Goal: Task Accomplishment & Management: Use online tool/utility

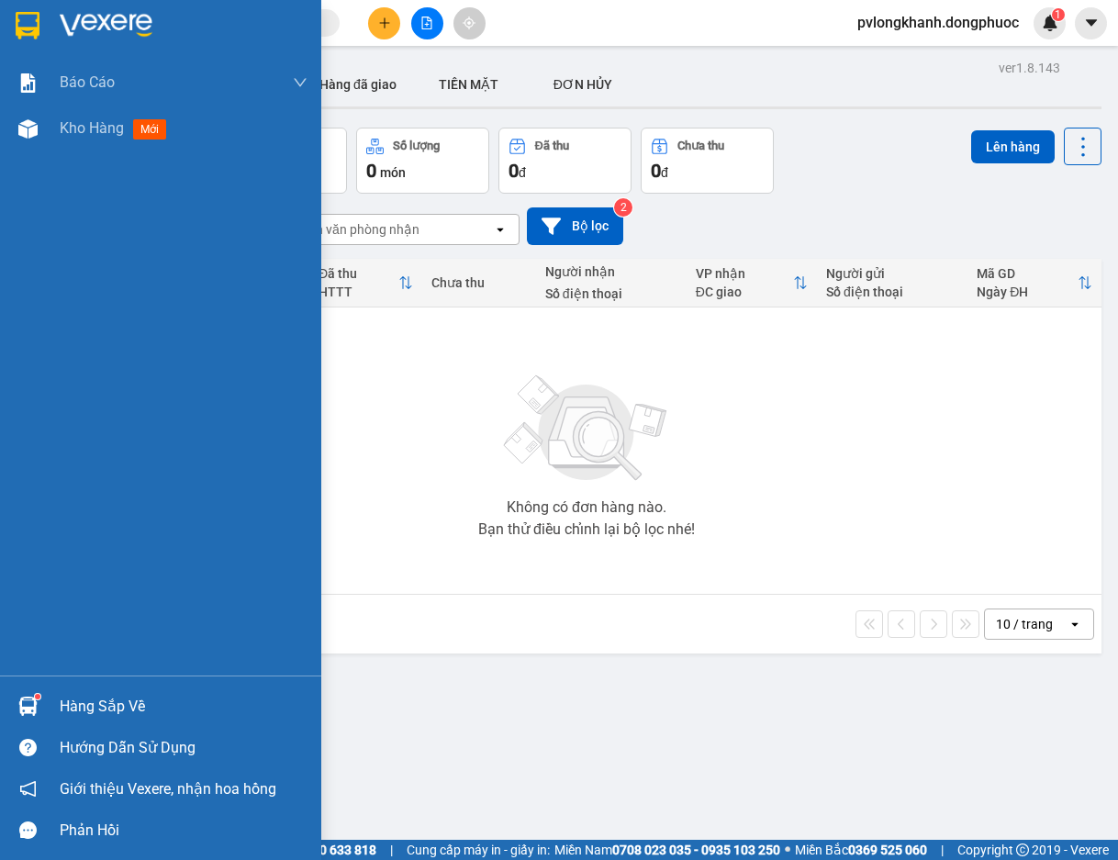
click at [122, 706] on div "Hàng sắp về" at bounding box center [184, 707] width 248 height 28
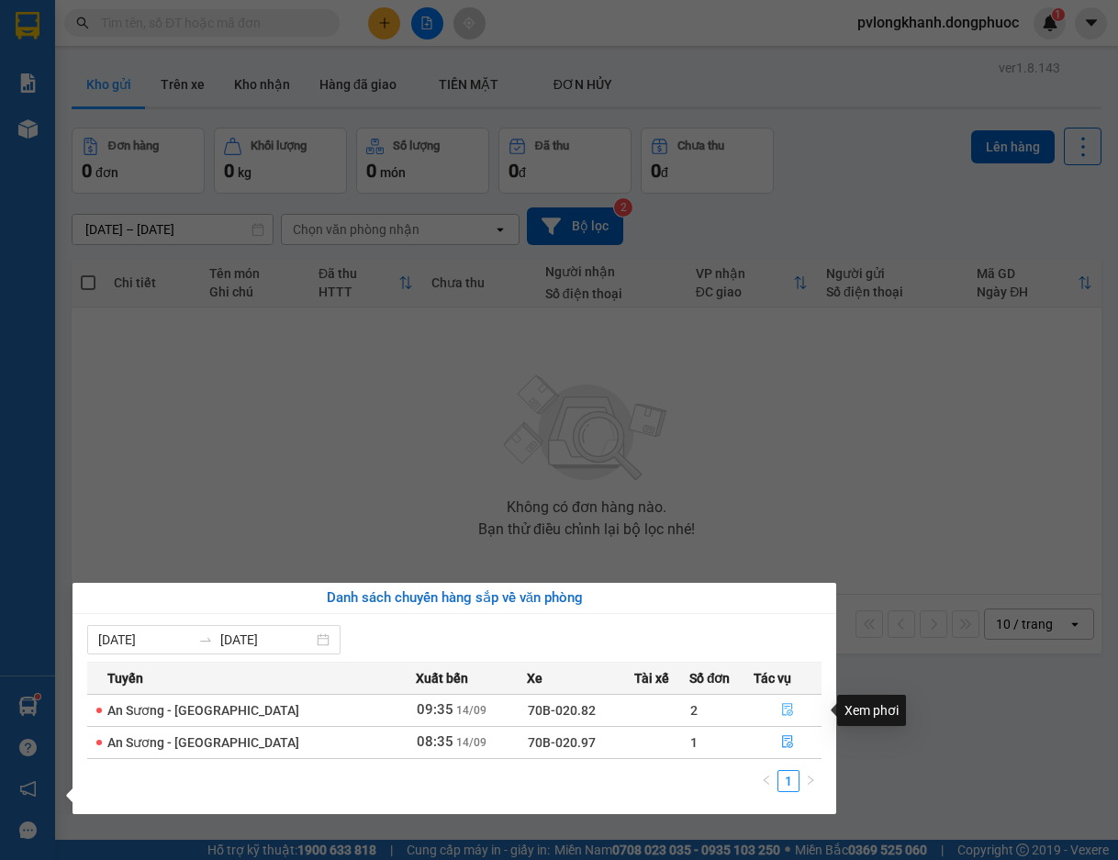
click at [781, 702] on button "button" at bounding box center [788, 710] width 66 height 29
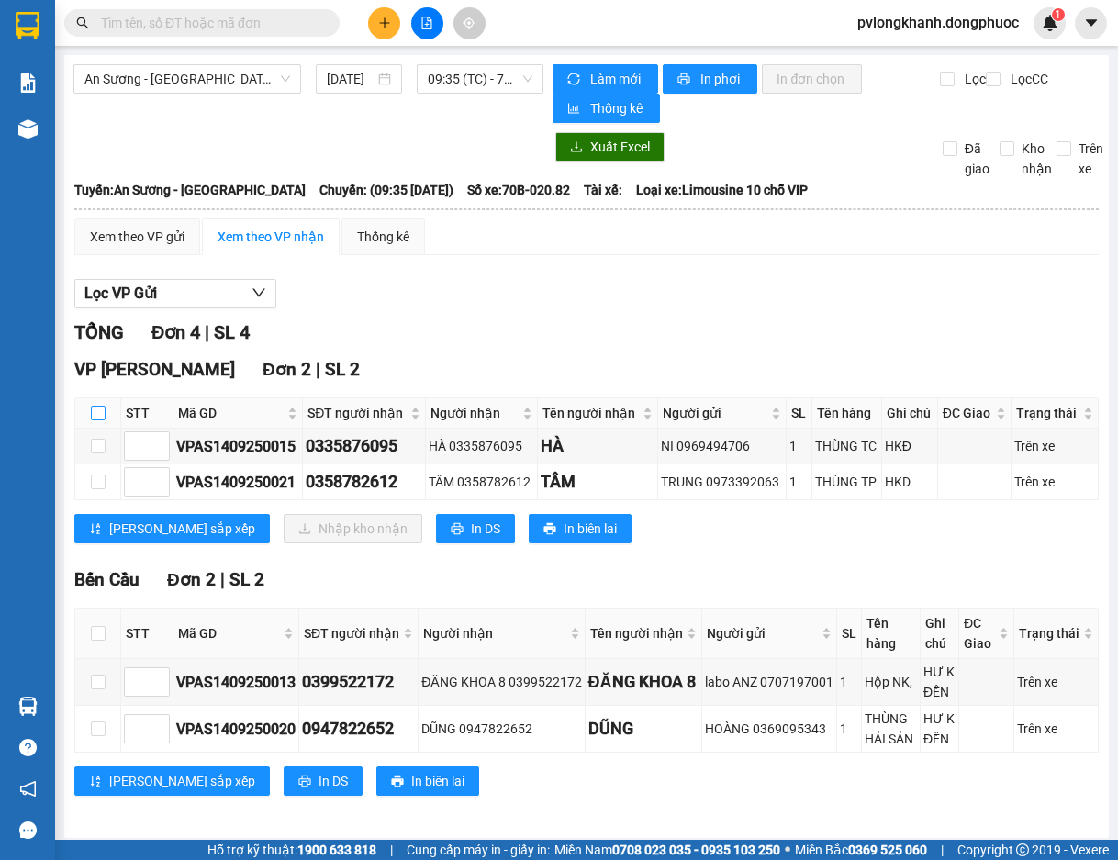
click at [98, 409] on input "checkbox" at bounding box center [98, 413] width 15 height 15
checkbox input "true"
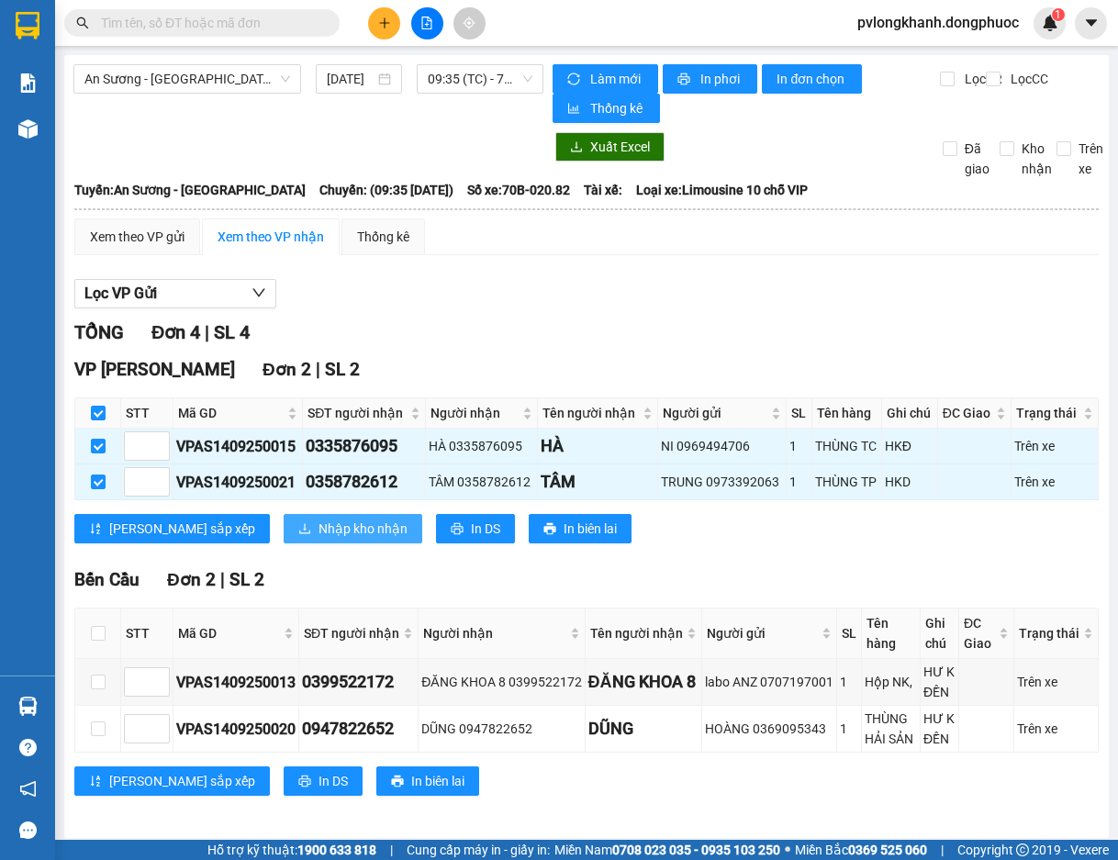
click at [319, 521] on span "Nhập kho nhận" at bounding box center [363, 529] width 89 height 20
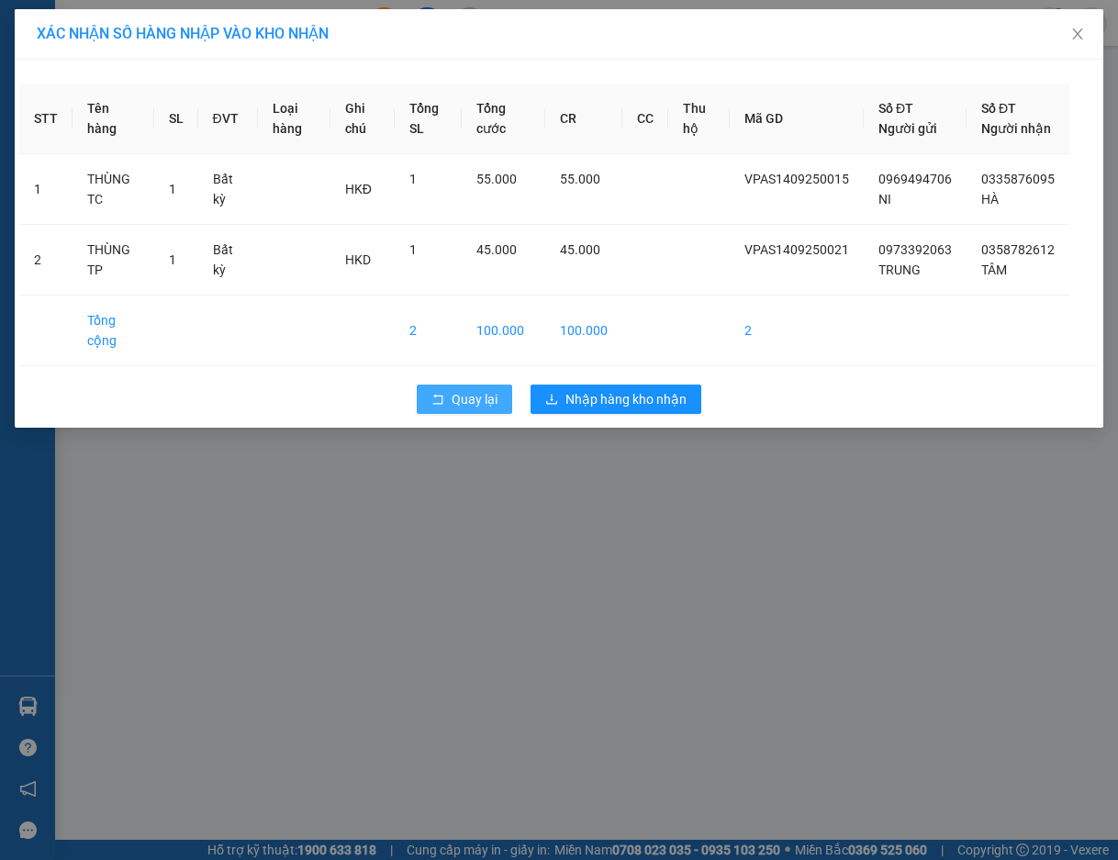
click at [475, 409] on span "Quay lại" at bounding box center [475, 399] width 46 height 20
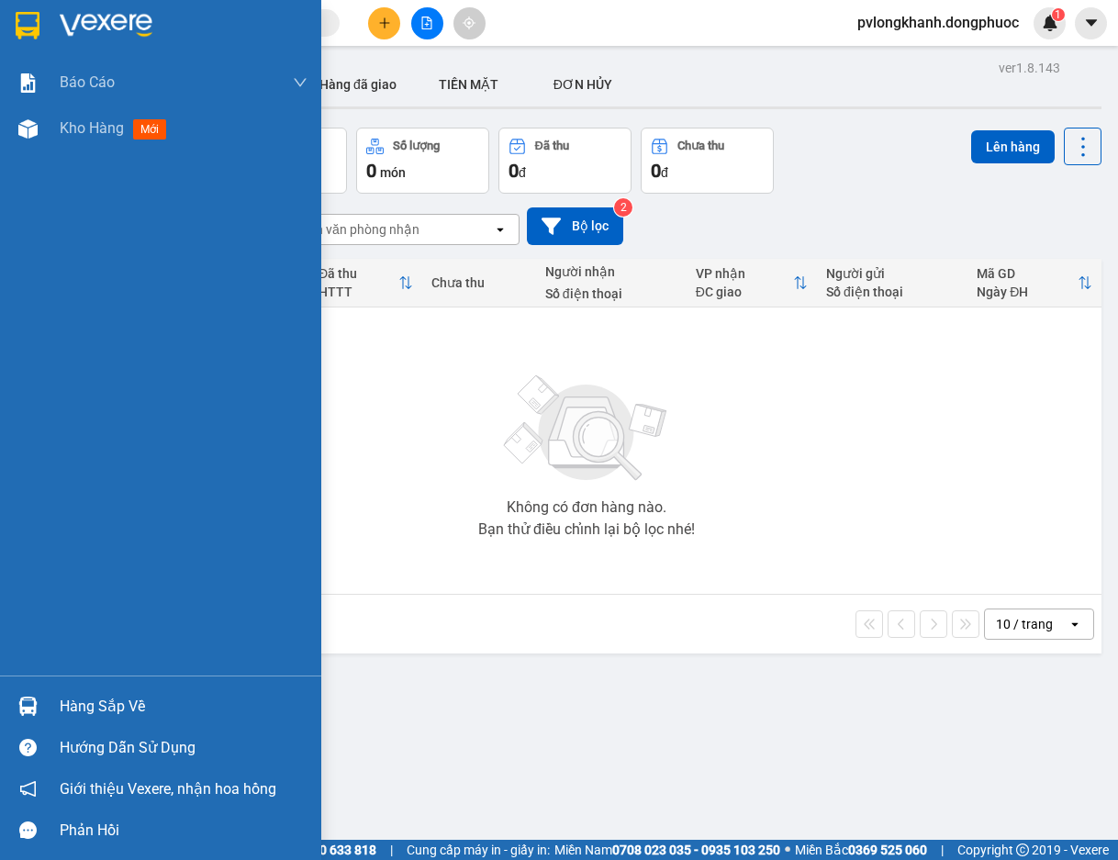
click at [70, 706] on div "Hàng sắp về" at bounding box center [184, 707] width 248 height 28
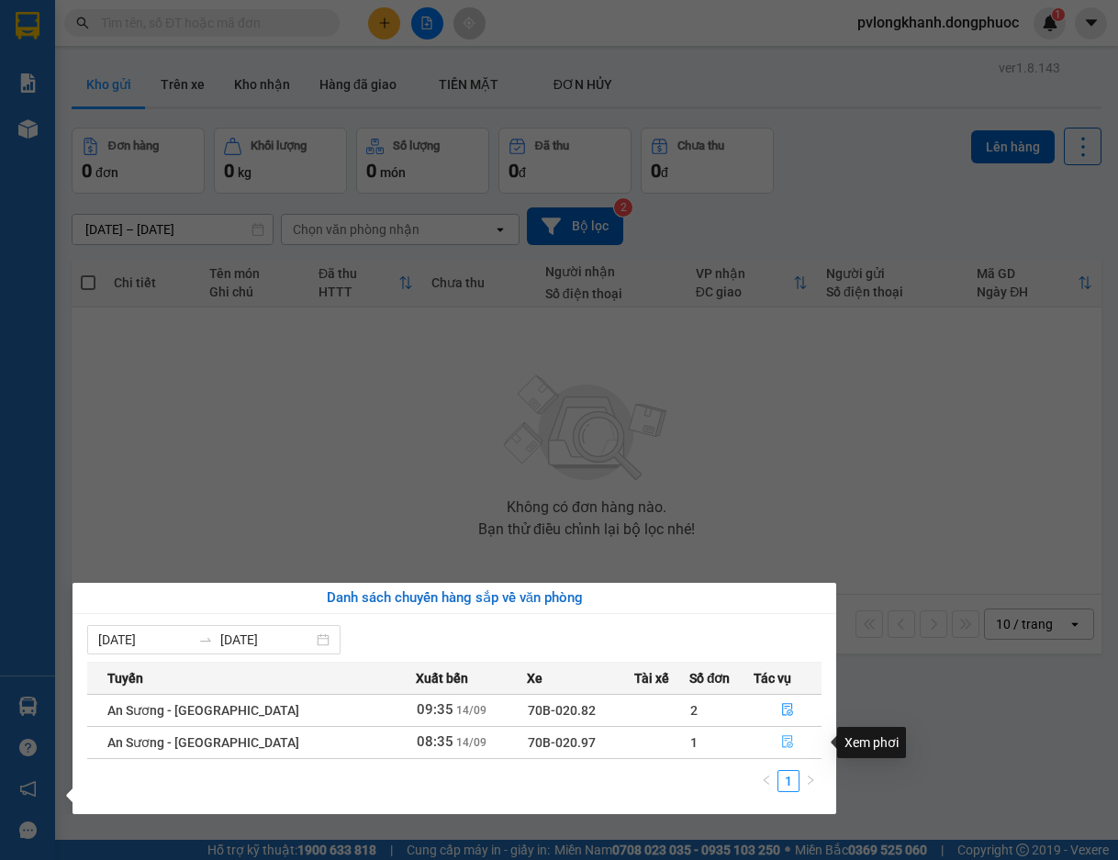
click at [777, 745] on button "button" at bounding box center [788, 742] width 66 height 29
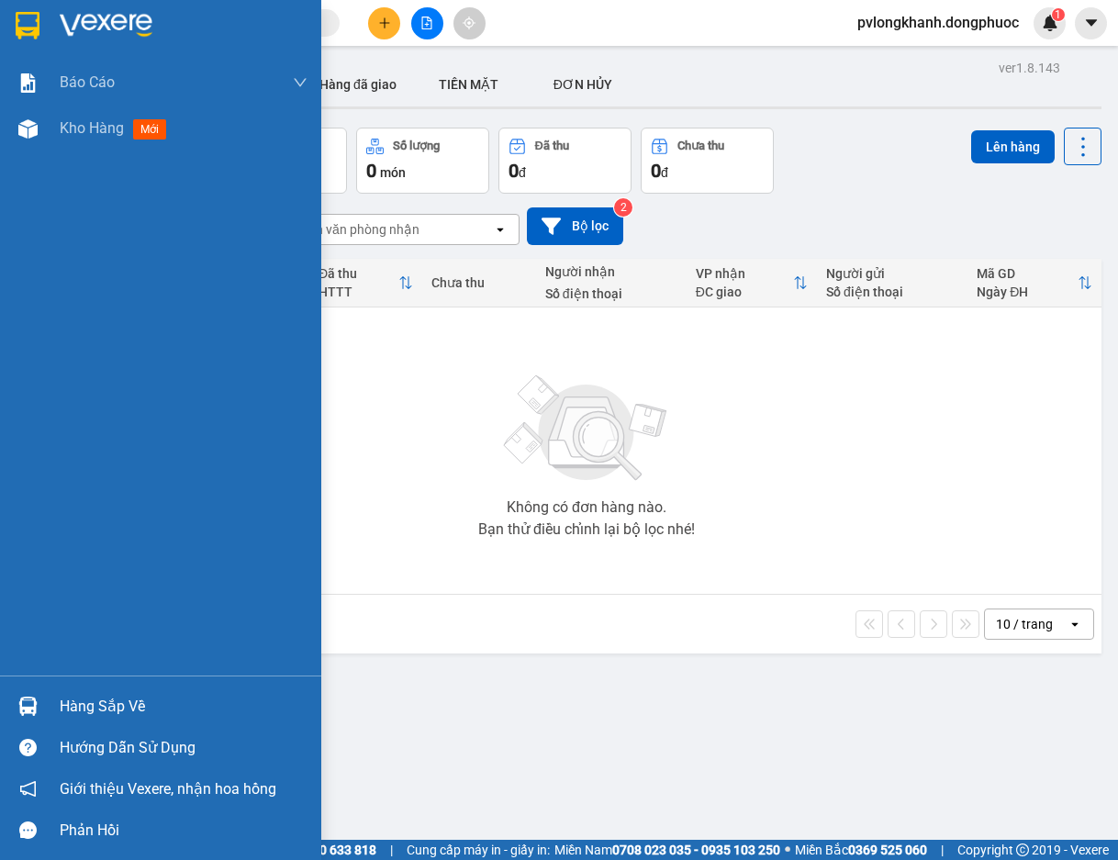
click at [121, 711] on div "Hàng sắp về" at bounding box center [184, 707] width 248 height 28
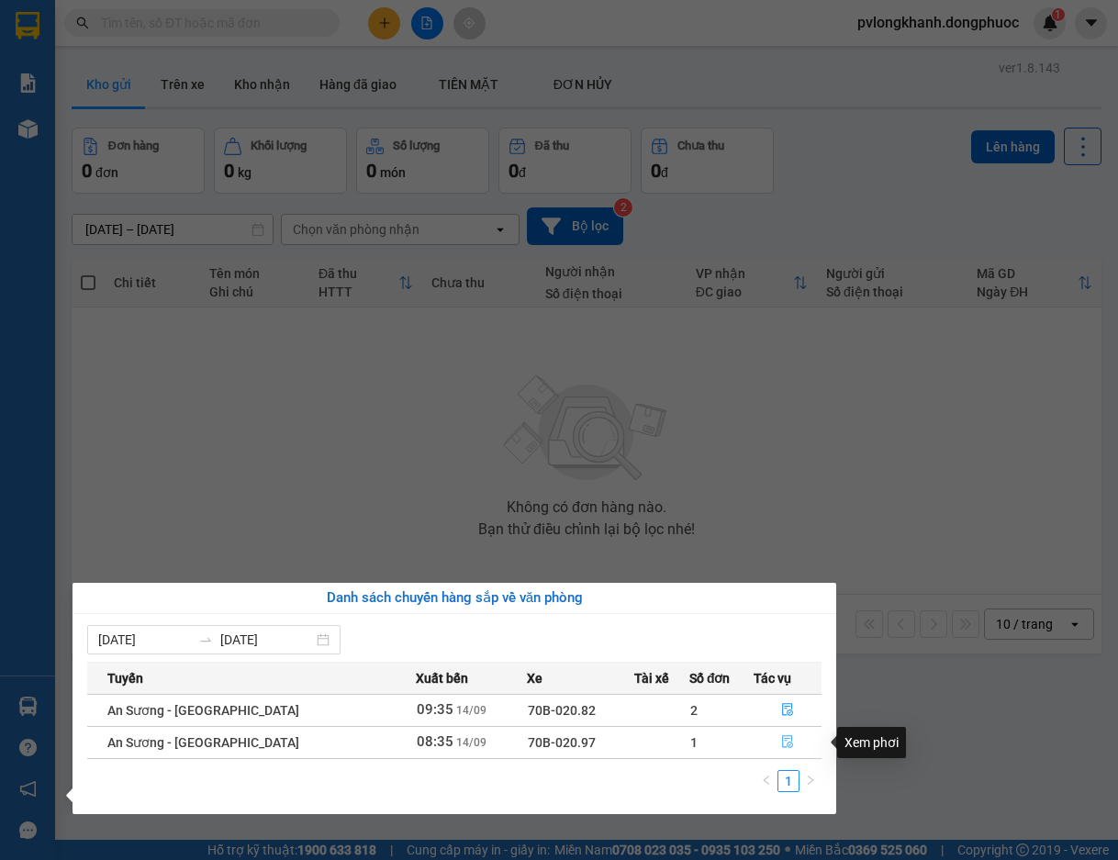
click at [788, 738] on icon "file-done" at bounding box center [787, 742] width 11 height 13
